Goal: Find specific page/section: Find specific page/section

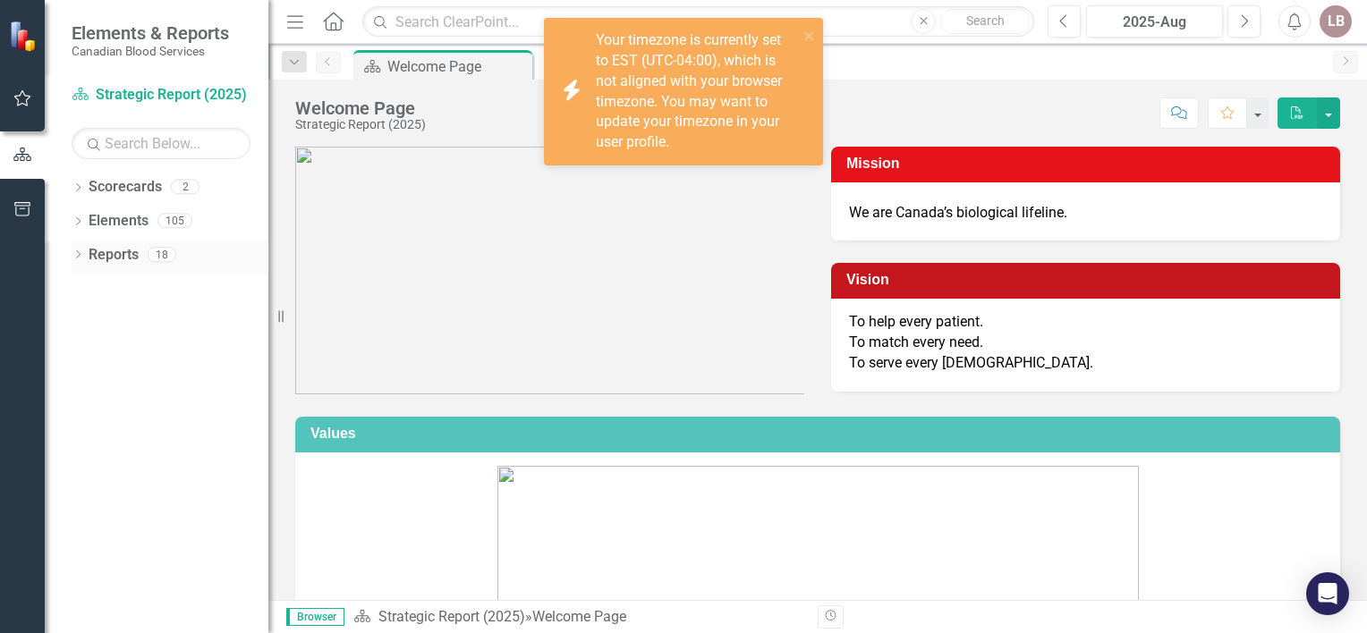
click at [76, 248] on div "Dropdown Reports 18" at bounding box center [170, 258] width 197 height 34
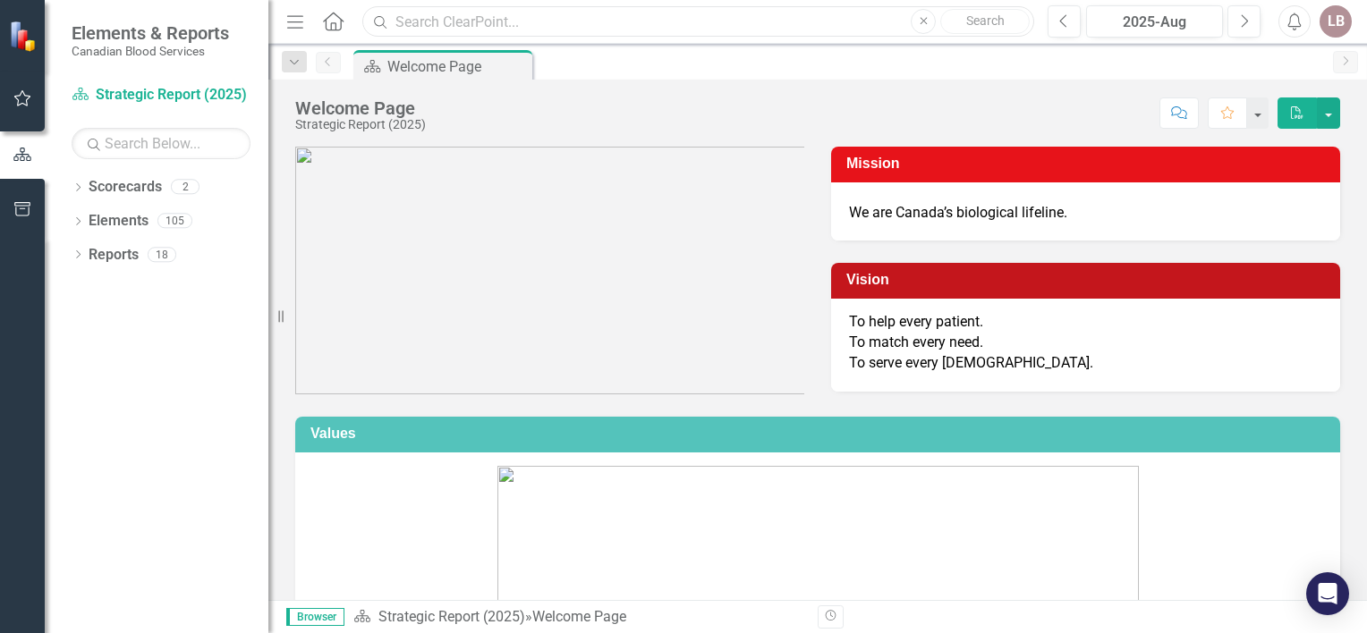
click at [462, 24] on input "text" at bounding box center [698, 21] width 672 height 31
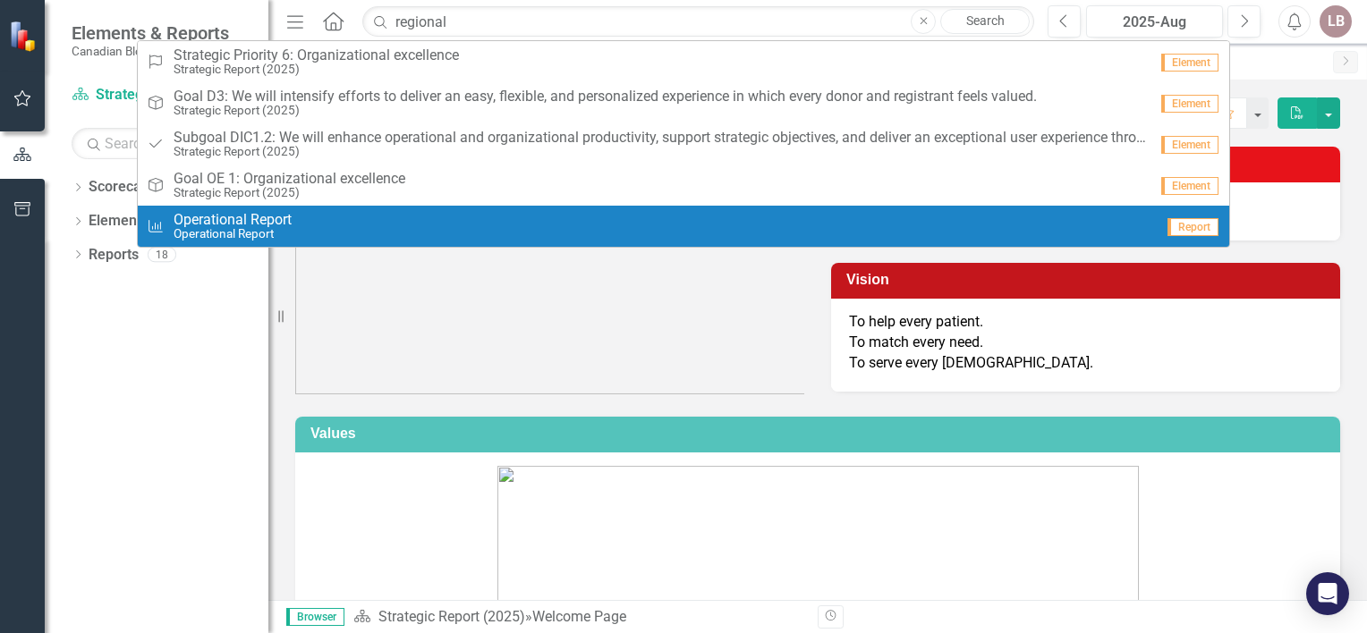
click at [422, 226] on div "Measure Operational Report Operational Report" at bounding box center [650, 227] width 1007 height 30
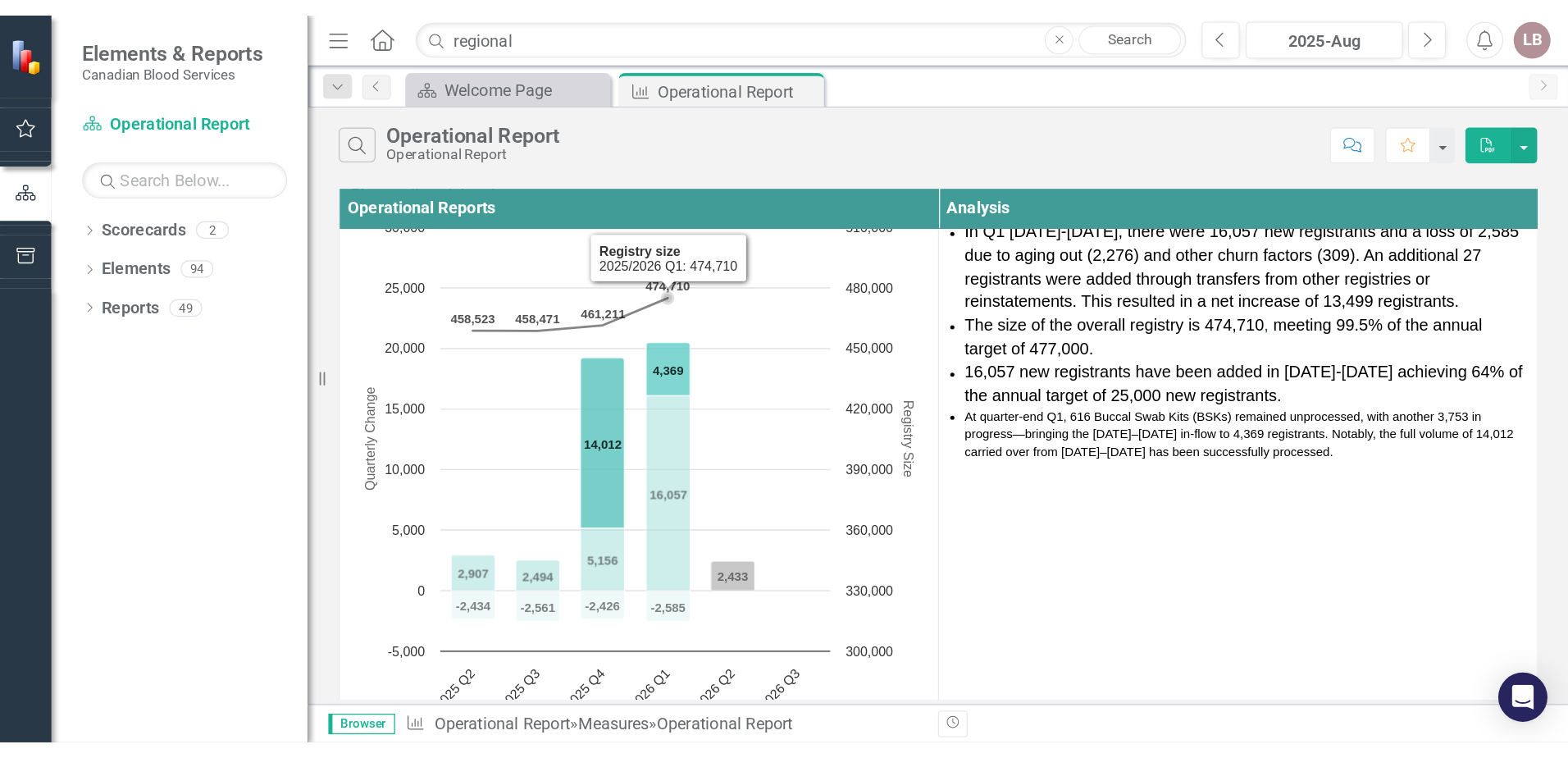
scroll to position [621, 0]
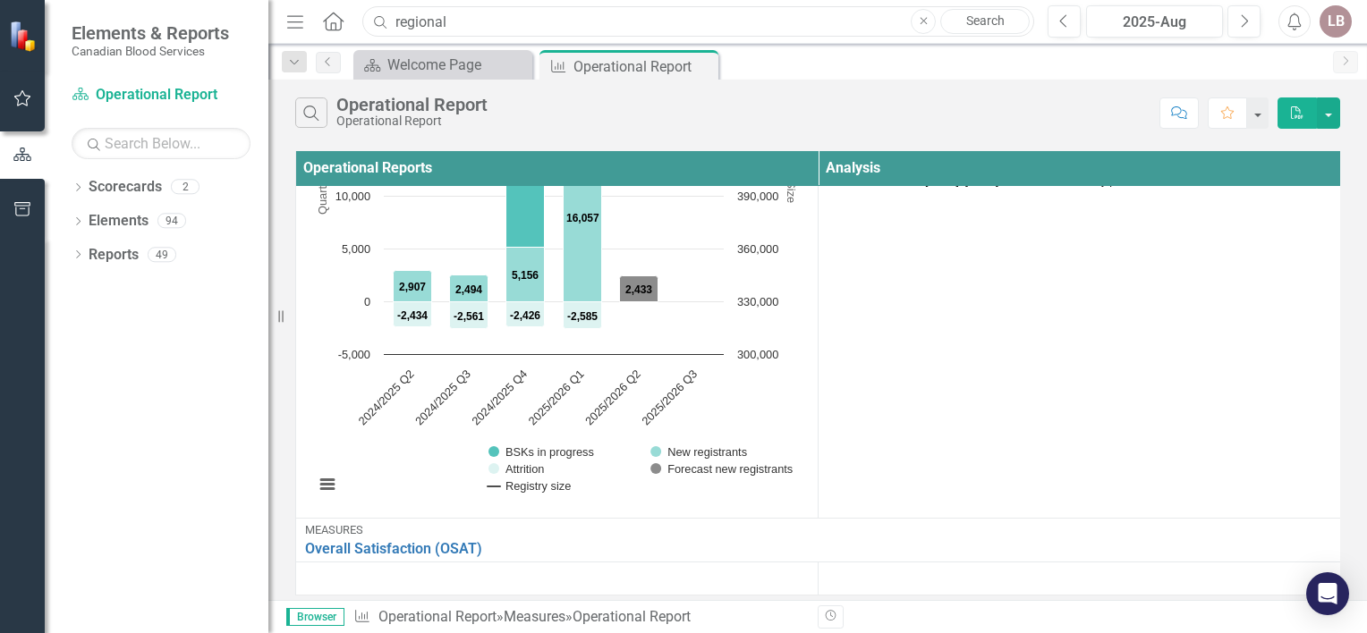
drag, startPoint x: 477, startPoint y: 30, endPoint x: 336, endPoint y: 34, distance: 140.5
click at [336, 34] on div "Menu Home Search regional Close Search" at bounding box center [656, 21] width 748 height 34
type input "collection target"
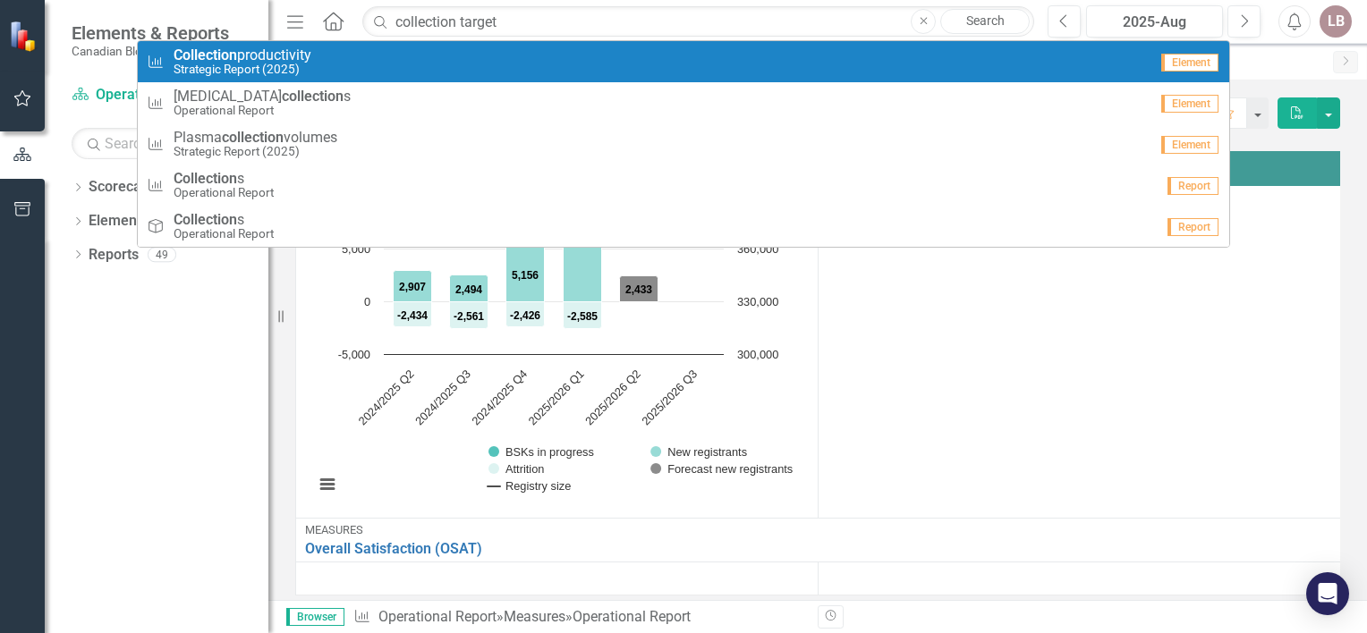
click at [333, 63] on div "Measure Collection productivity Strategic Report (2025)" at bounding box center [647, 62] width 1001 height 30
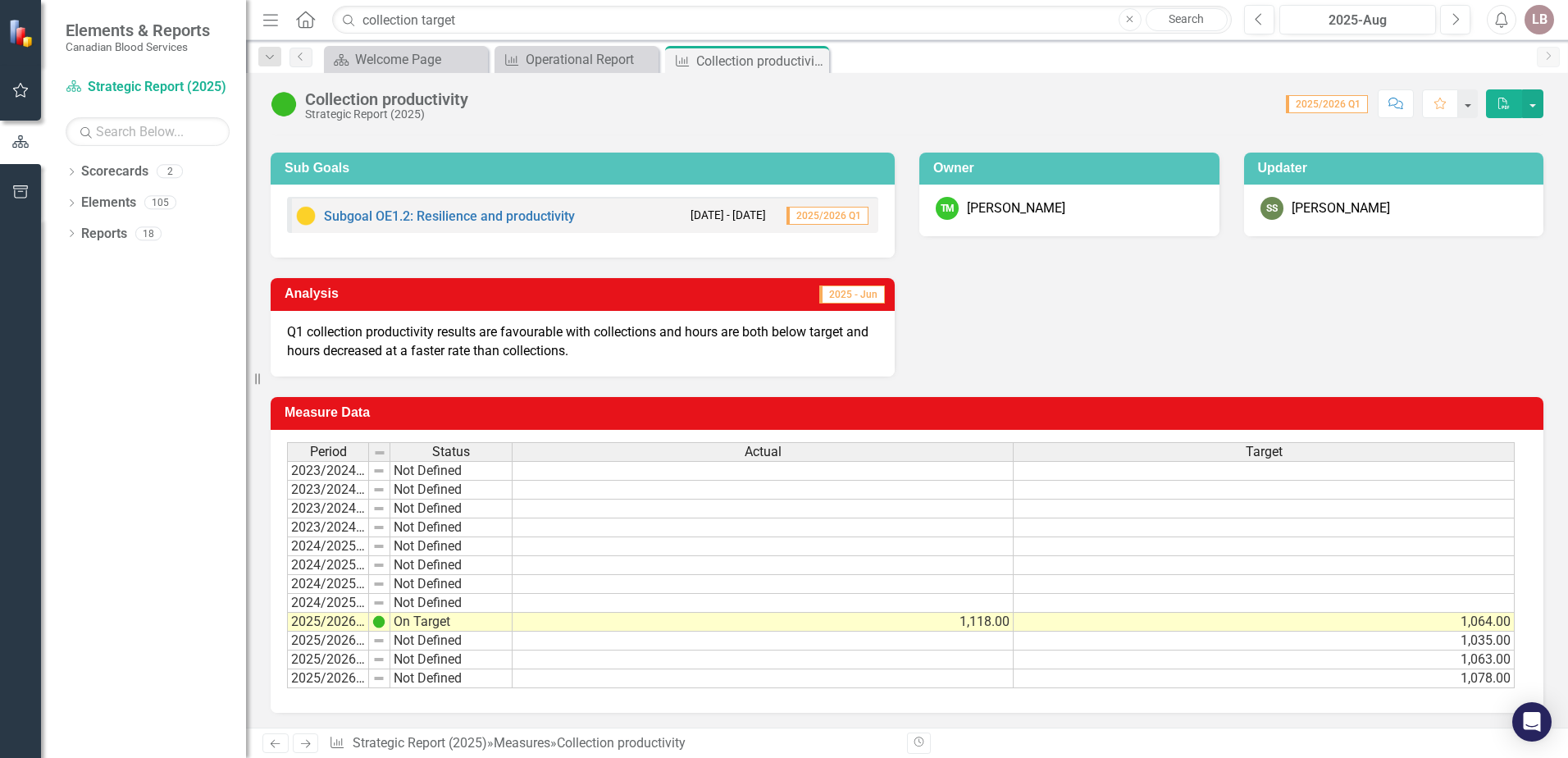
scroll to position [84, 0]
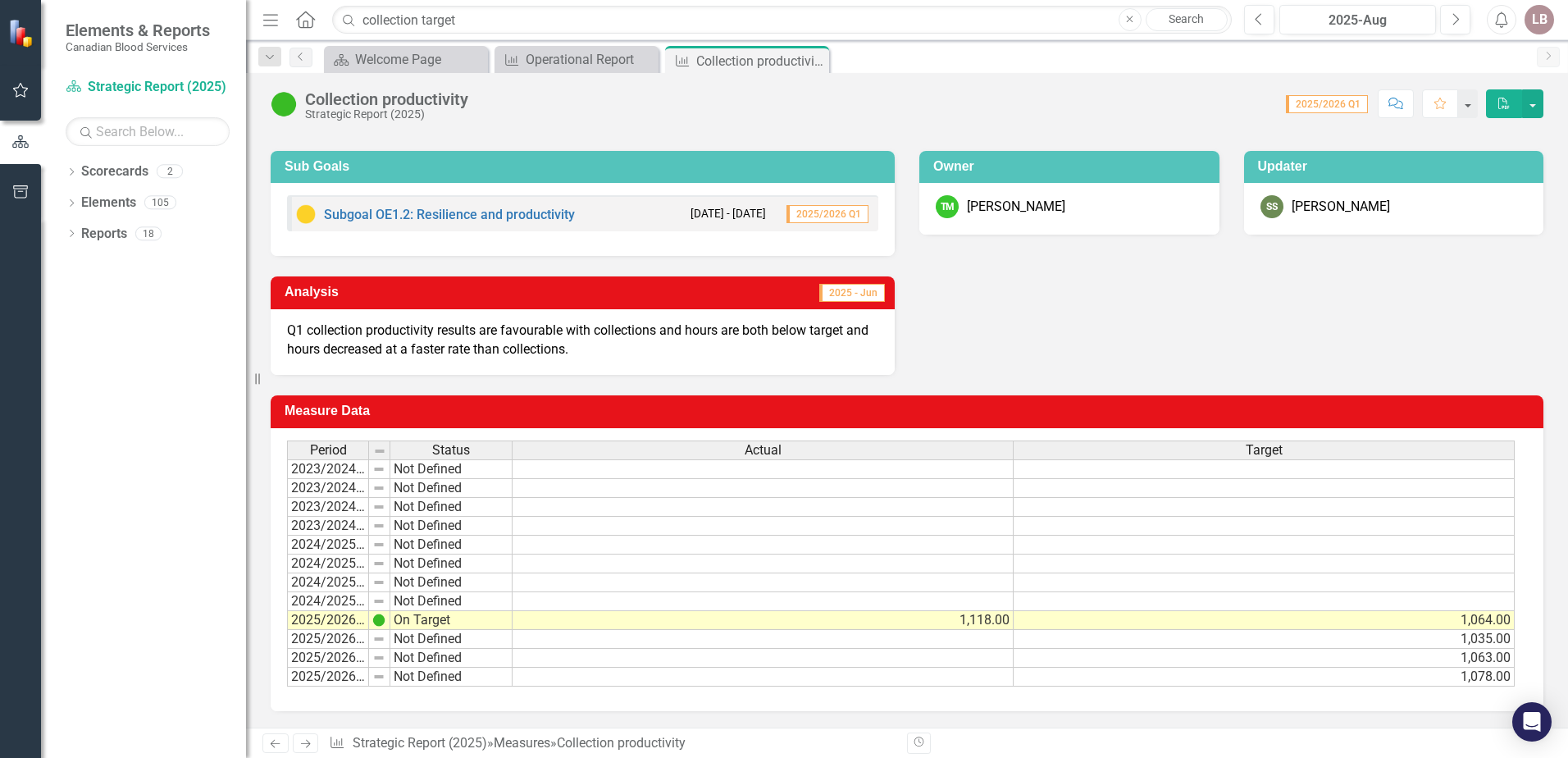
drag, startPoint x: 1045, startPoint y: 207, endPoint x: 935, endPoint y: 362, distance: 190.1
click at [968, 206] on div "TM [PERSON_NAME]" at bounding box center [1070, 206] width 268 height 23
